Goal: Information Seeking & Learning: Learn about a topic

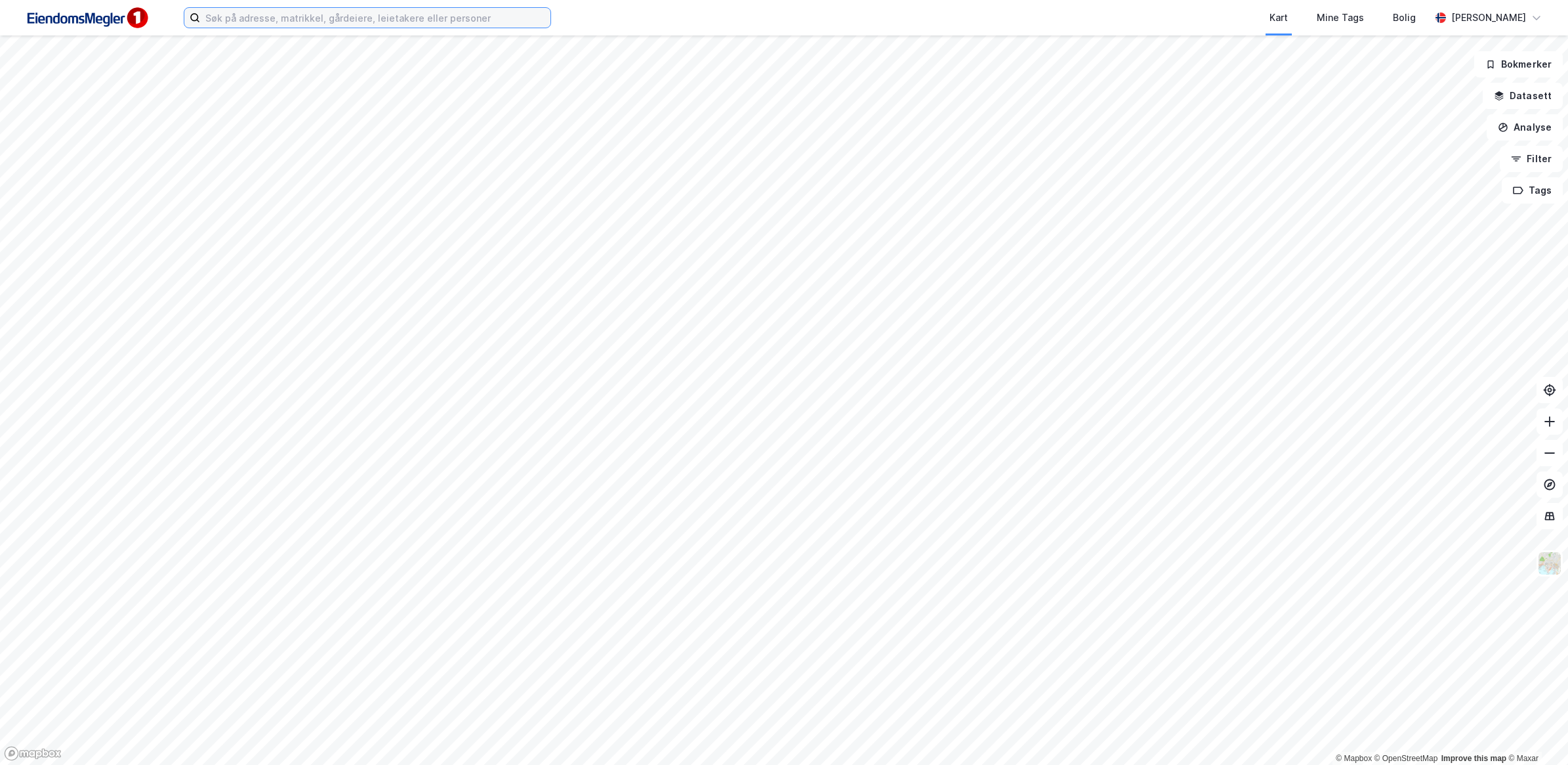
click at [381, 21] on input at bounding box center [375, 18] width 350 height 20
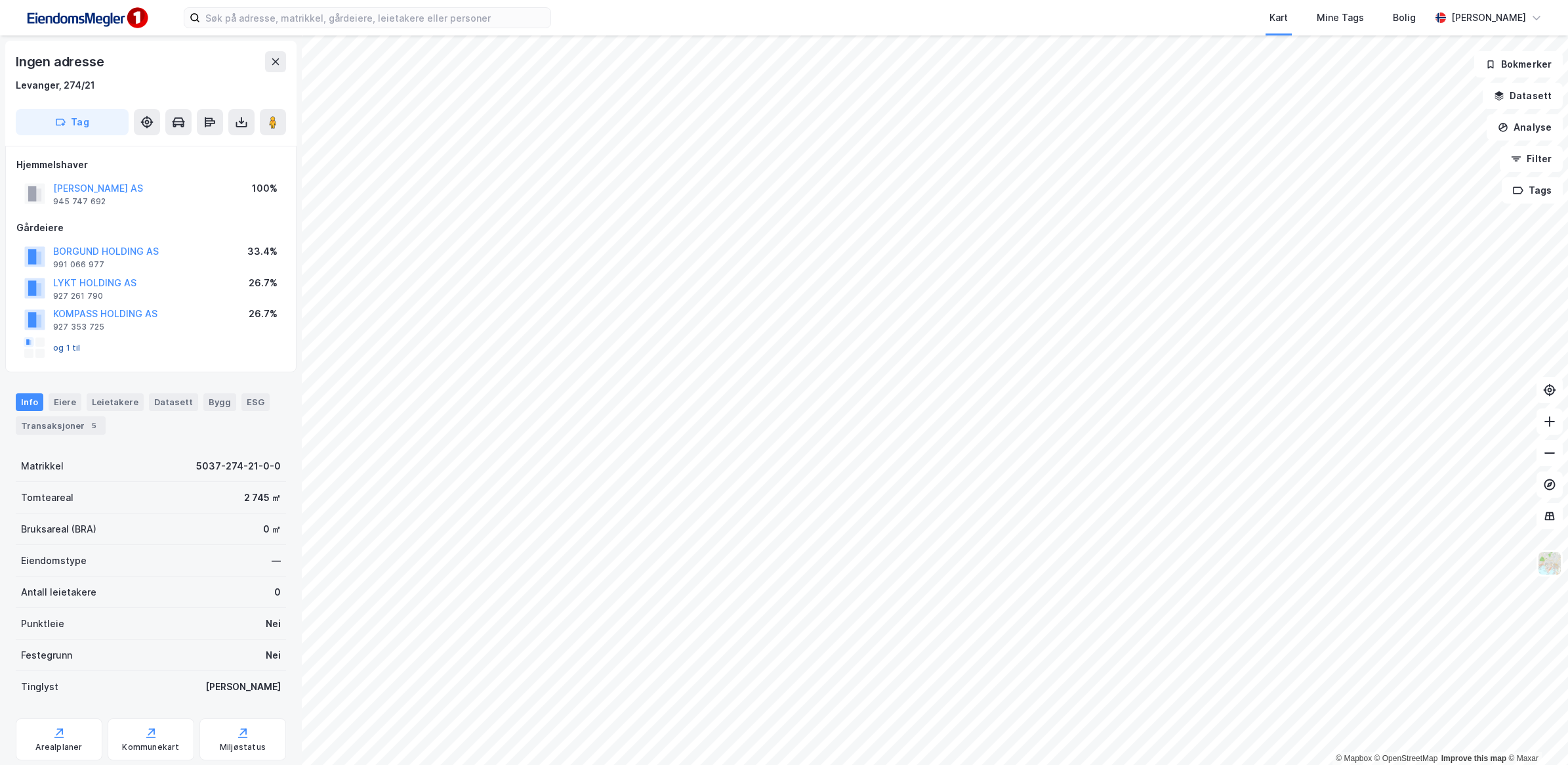
click at [0, 0] on button "og 1 til" at bounding box center [0, 0] width 0 height 0
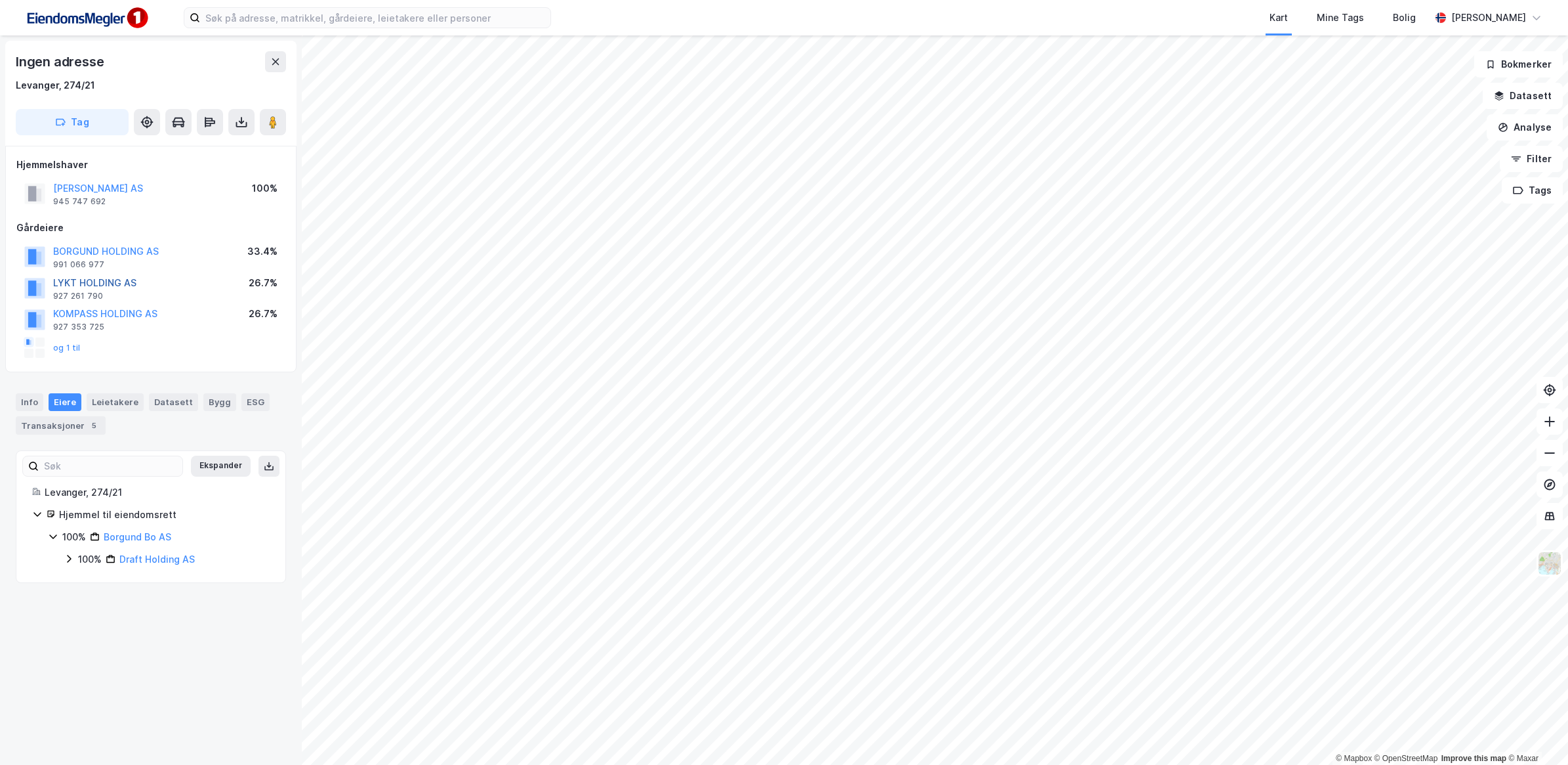
click at [0, 0] on button "LYKT HOLDING AS" at bounding box center [0, 0] width 0 height 0
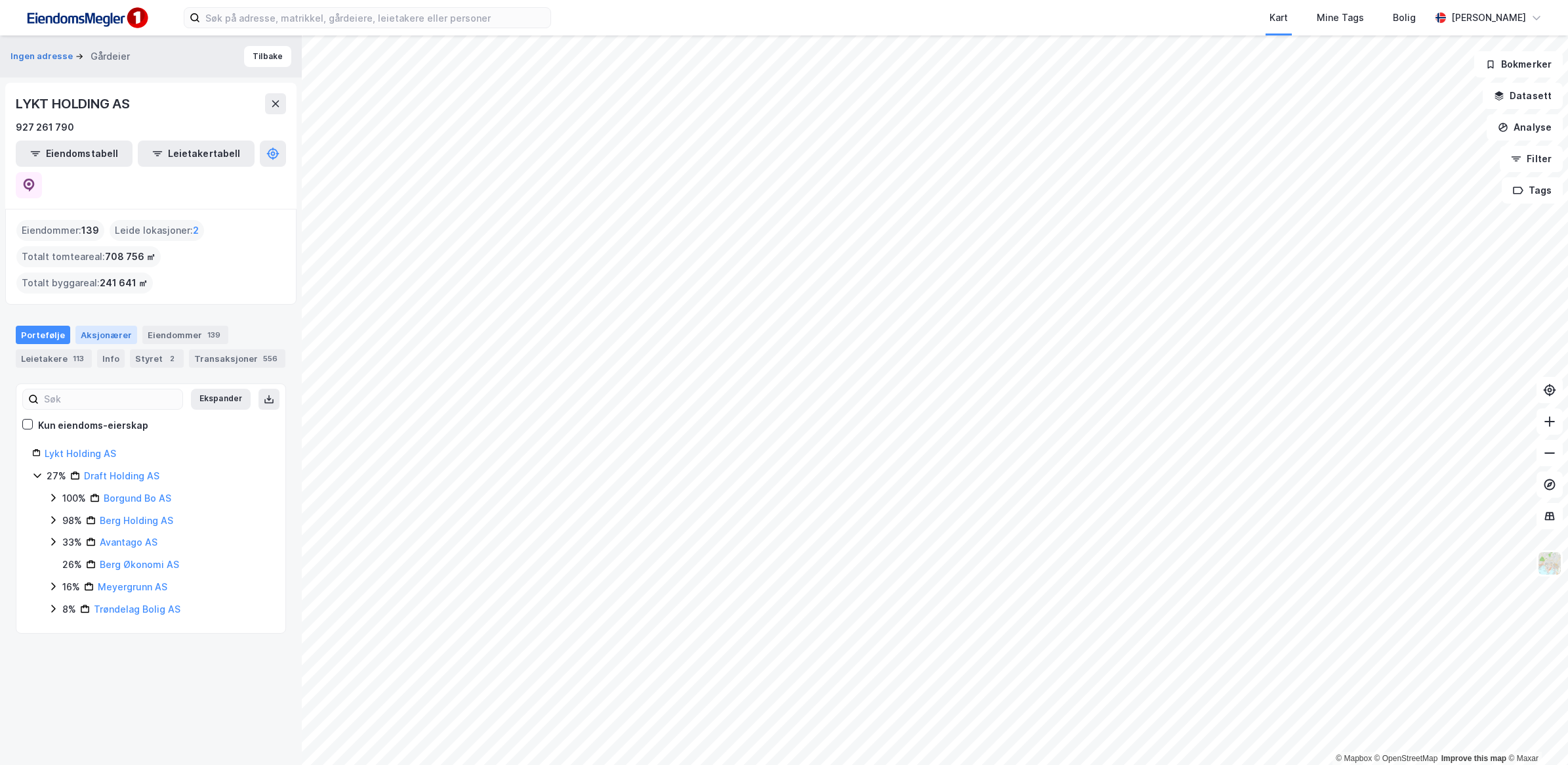
click at [100, 326] on div "Aksjonærer" at bounding box center [106, 335] width 62 height 18
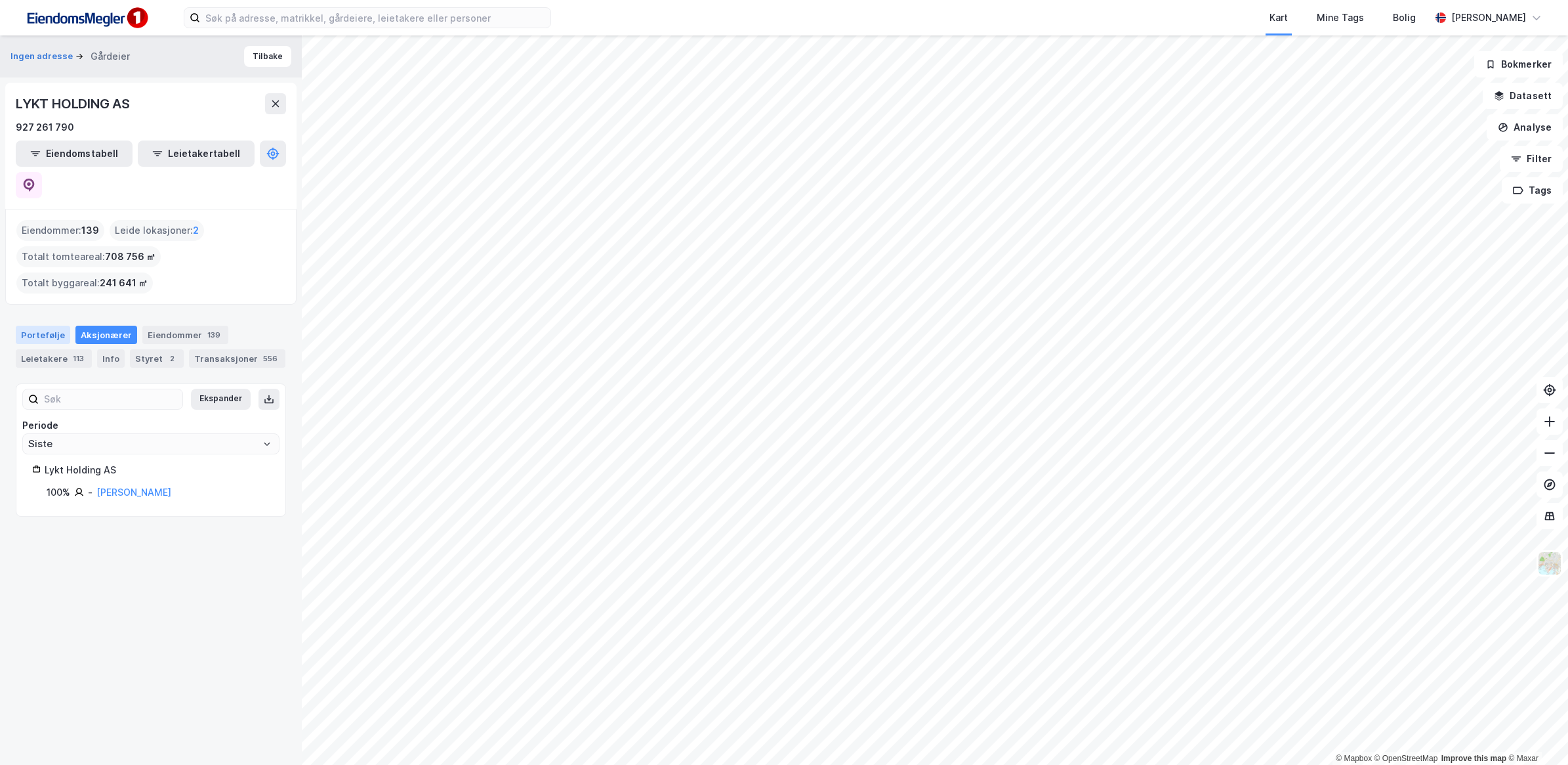
click at [58, 326] on div "Portefølje" at bounding box center [43, 335] width 54 height 18
